Goal: Browse casually

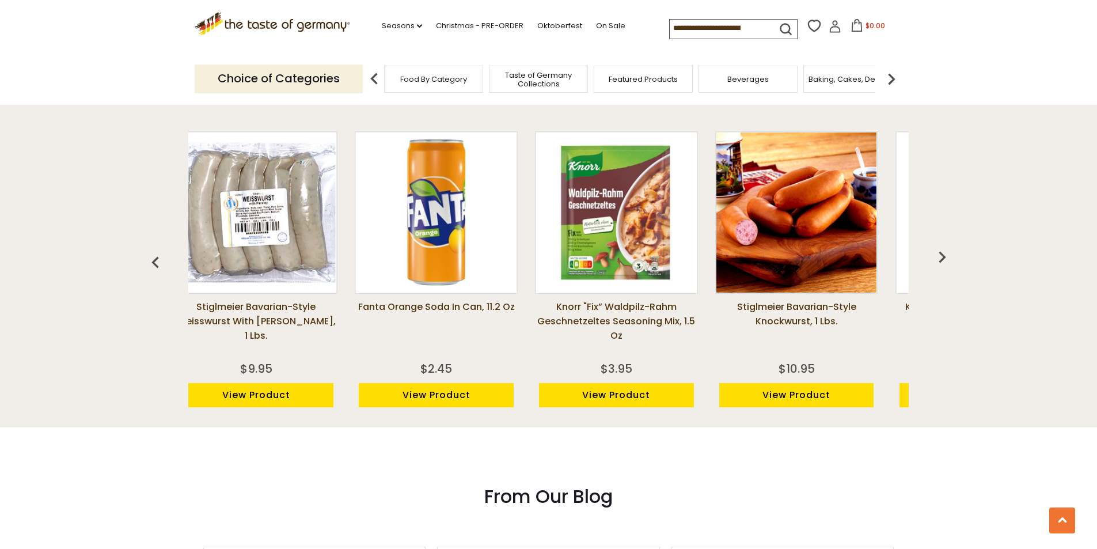
scroll to position [0, 463]
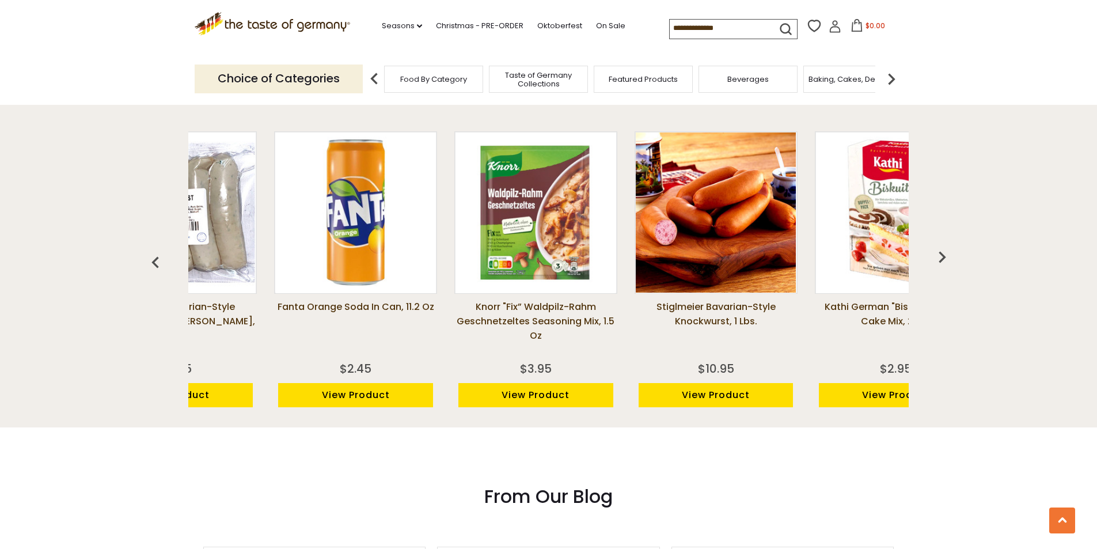
click at [939, 251] on img "button" at bounding box center [941, 256] width 23 height 23
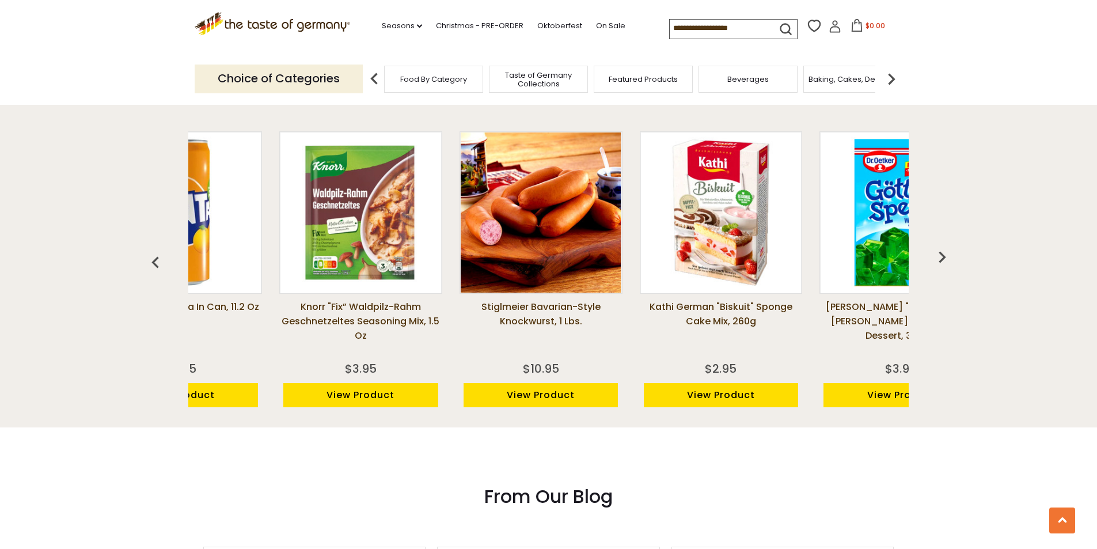
scroll to position [0, 643]
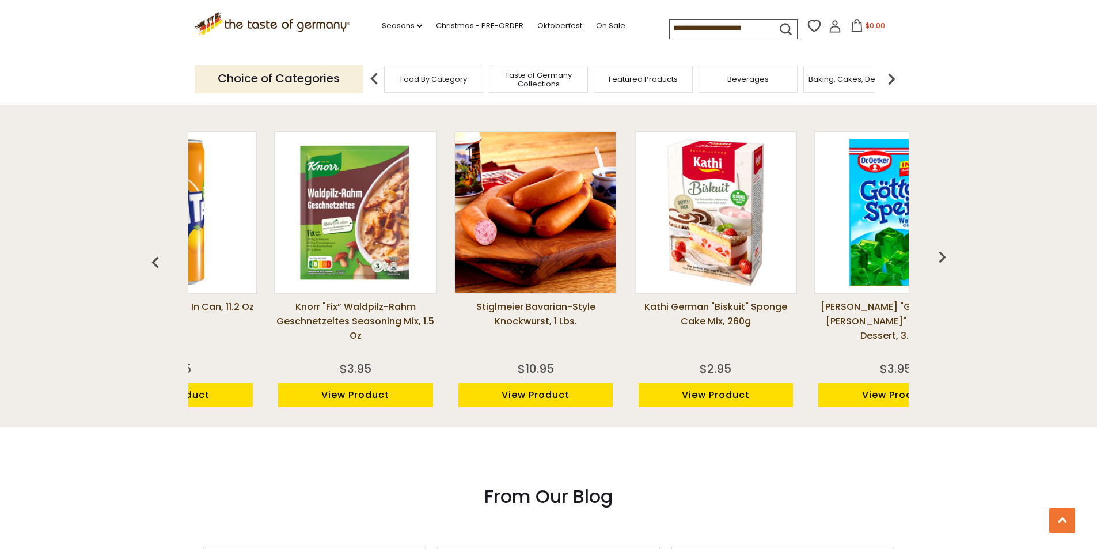
click at [937, 250] on img "button" at bounding box center [941, 256] width 23 height 23
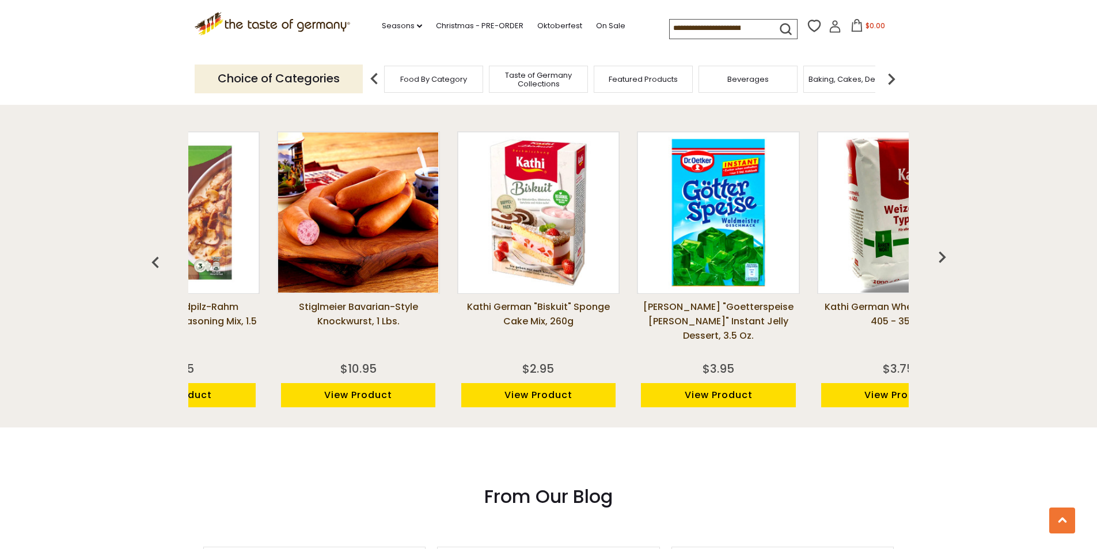
scroll to position [0, 823]
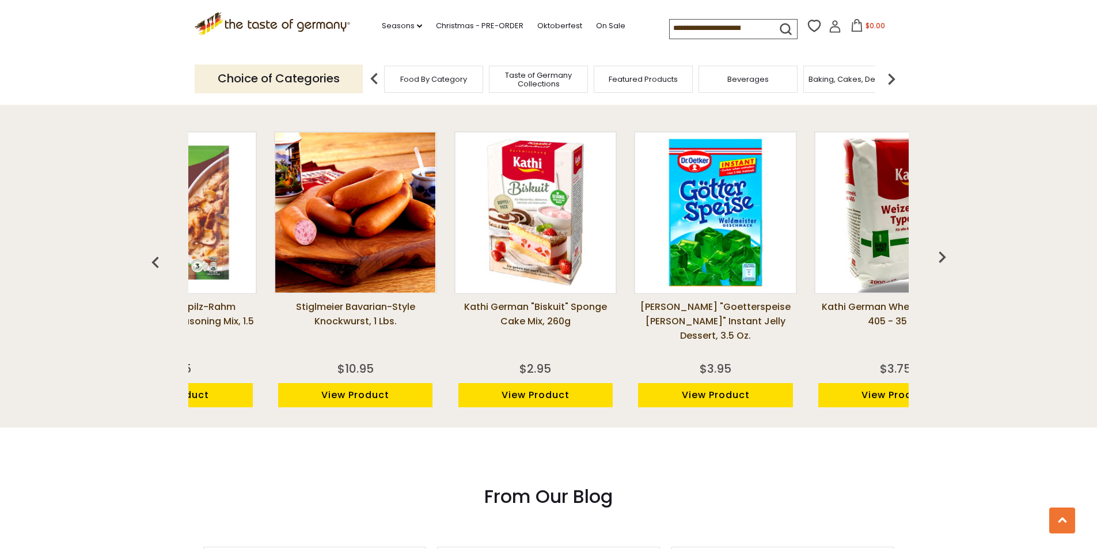
click at [926, 259] on div "[PERSON_NAME] Oblaten Round Baking Wafers 40mm 0.8 oz $3.25 View Product [PERSO…" at bounding box center [549, 272] width 800 height 311
click at [934, 258] on img "button" at bounding box center [941, 256] width 23 height 23
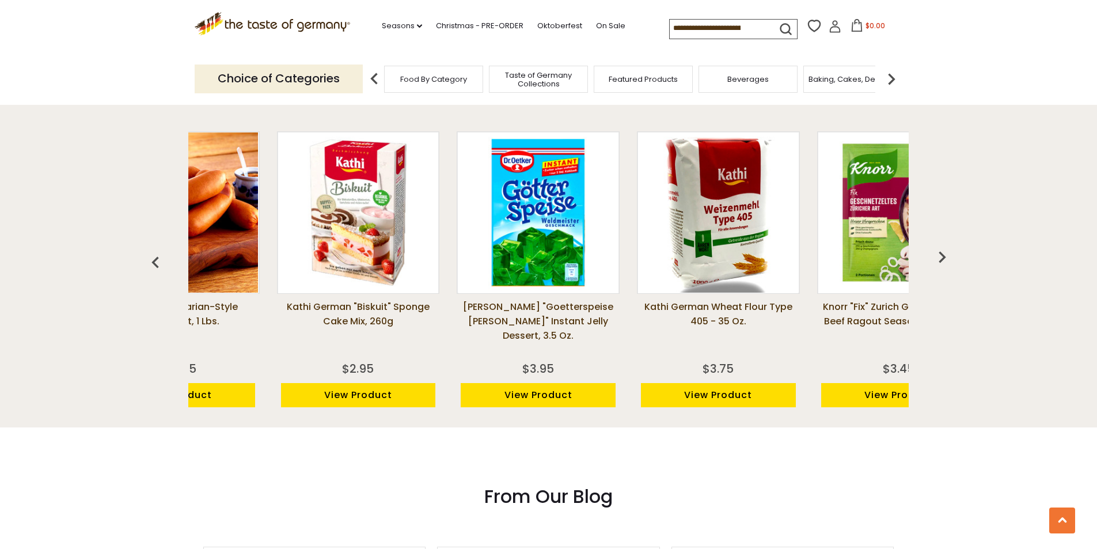
scroll to position [0, 1003]
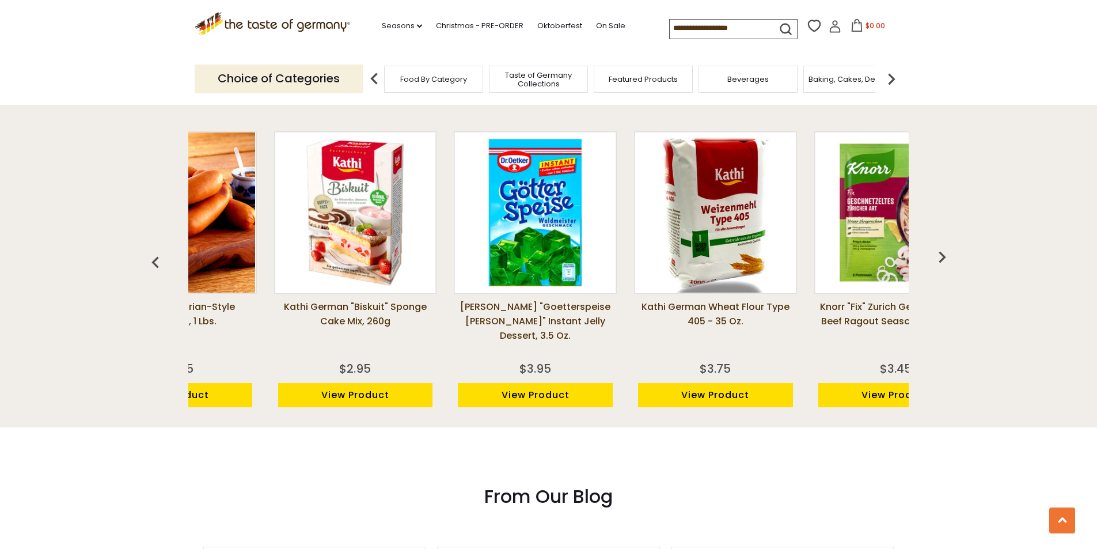
click at [941, 256] on img "button" at bounding box center [941, 256] width 23 height 23
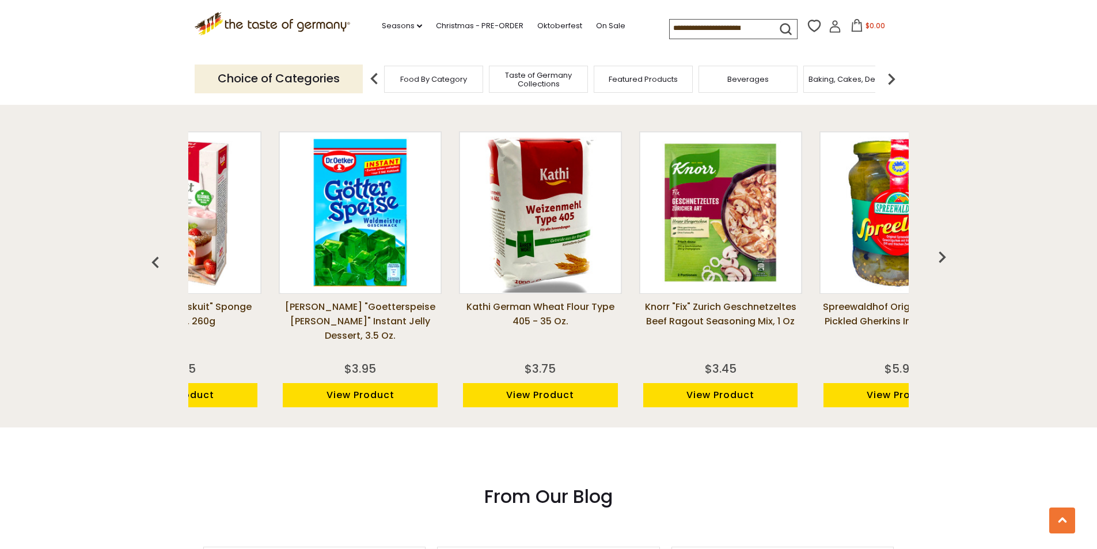
scroll to position [0, 1184]
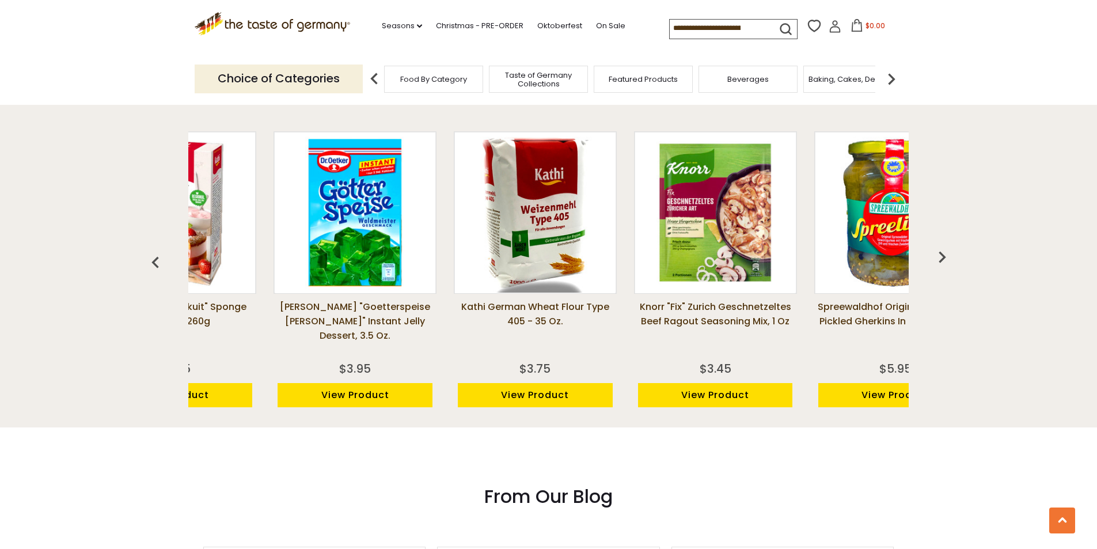
click at [941, 256] on img "button" at bounding box center [941, 256] width 23 height 23
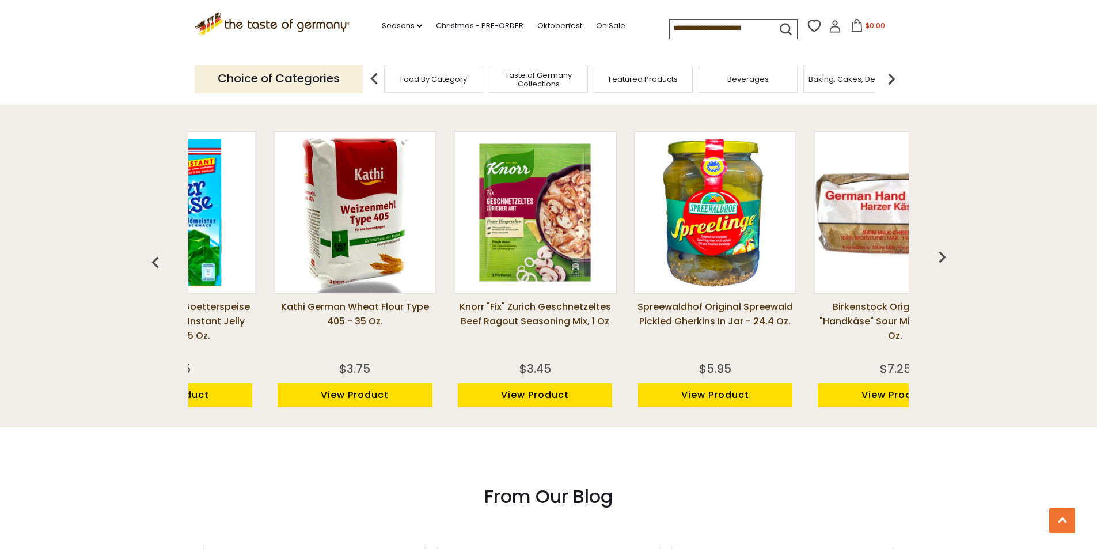
click at [941, 256] on img "button" at bounding box center [941, 256] width 23 height 23
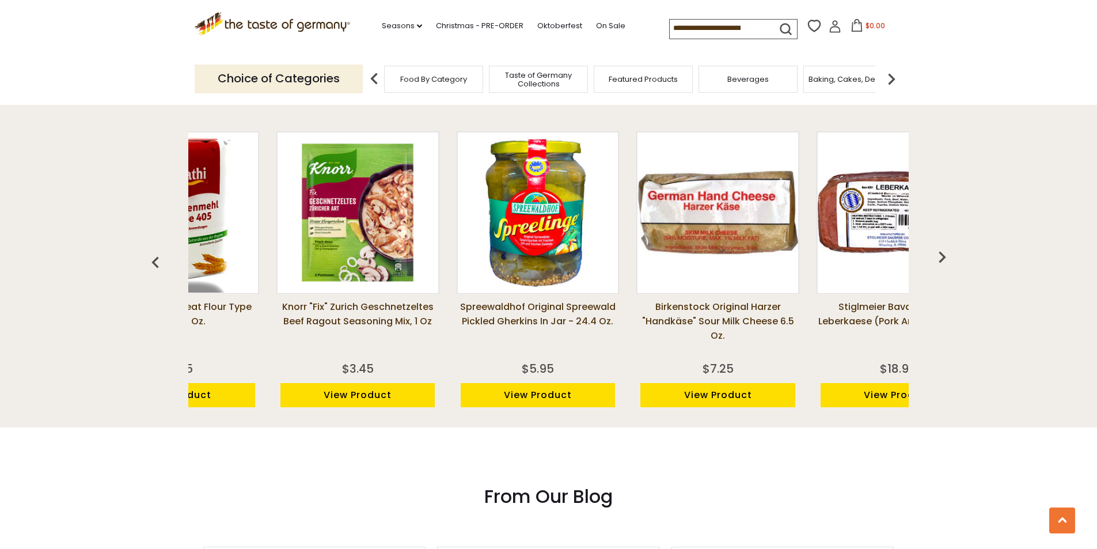
scroll to position [0, 1544]
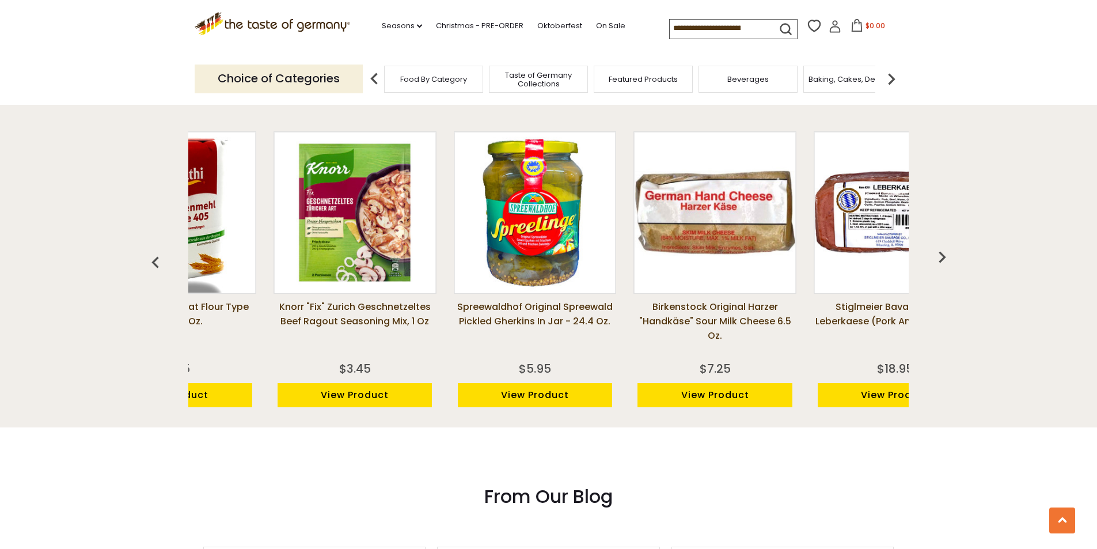
click at [941, 256] on img "button" at bounding box center [941, 256] width 23 height 23
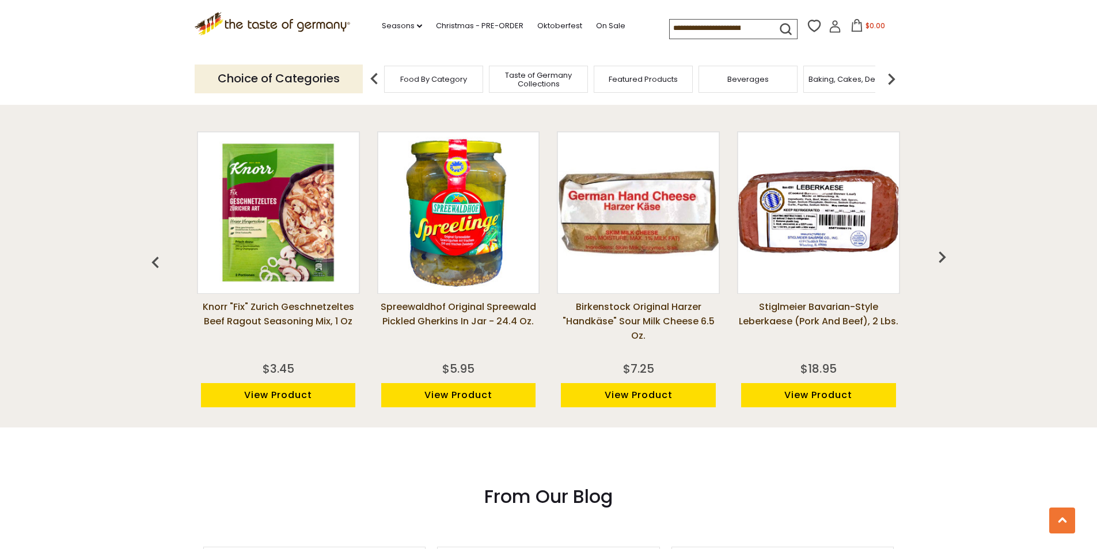
click at [941, 256] on img "button" at bounding box center [941, 256] width 23 height 23
